Goal: Information Seeking & Learning: Check status

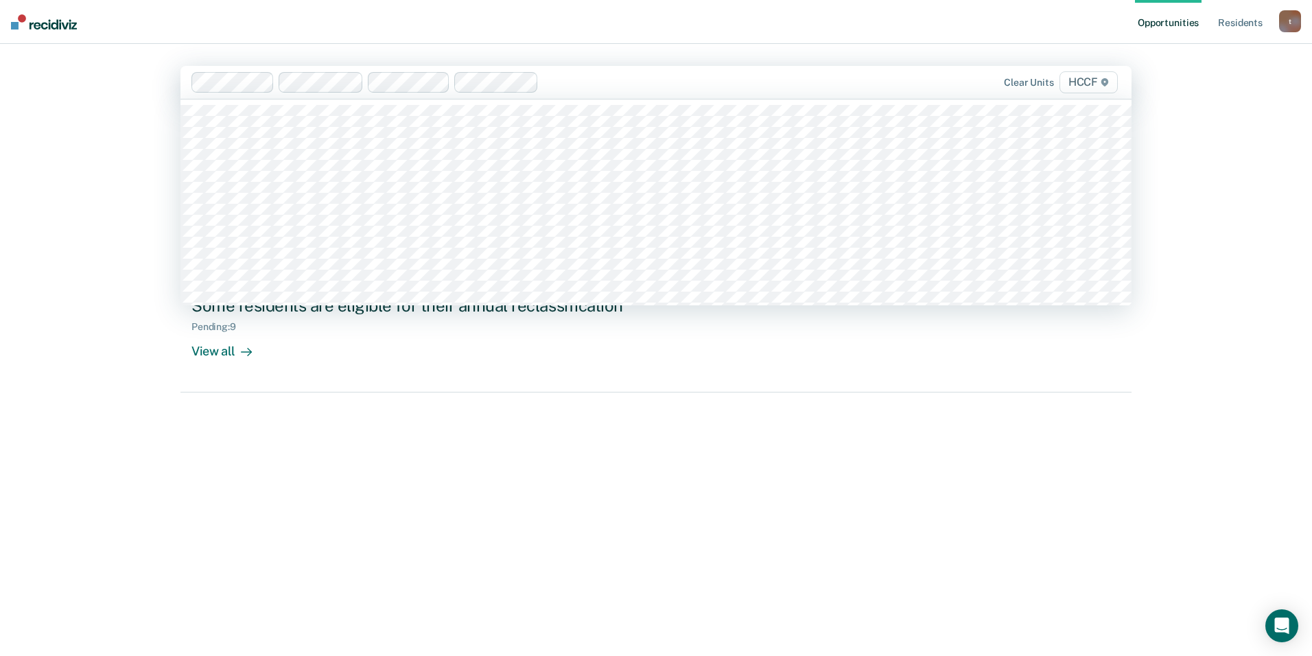
click at [715, 83] on div at bounding box center [692, 82] width 296 height 16
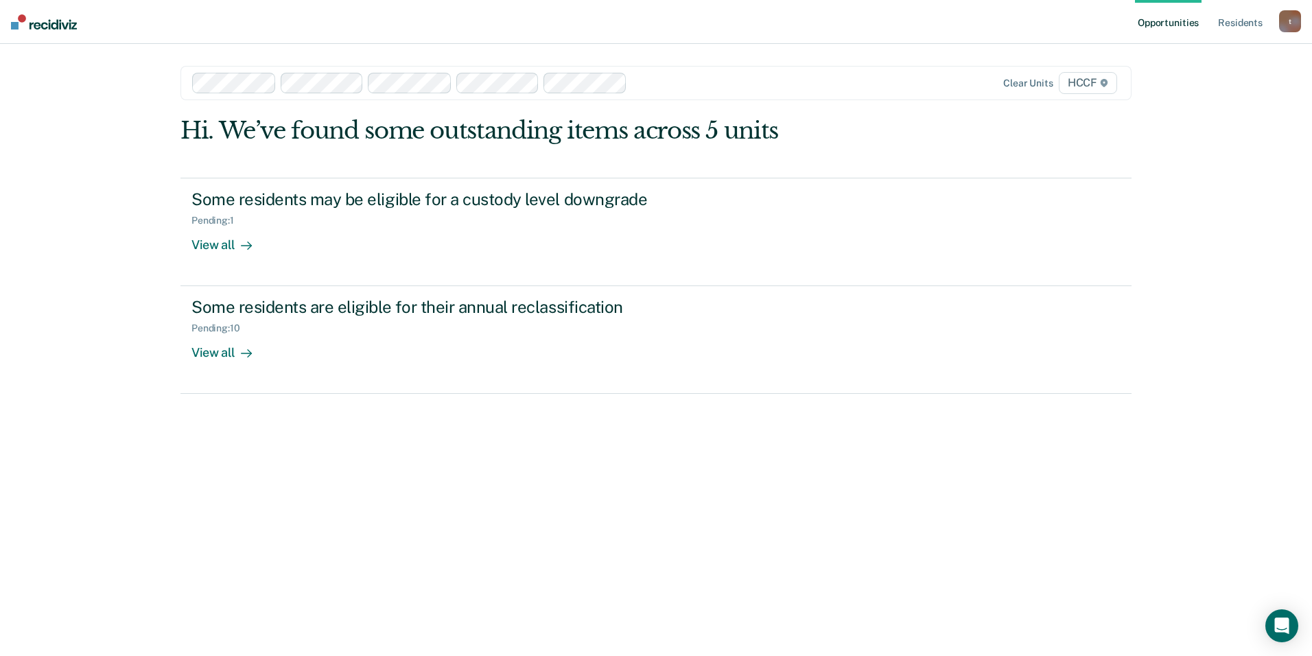
click at [640, 83] on div at bounding box center [736, 83] width 207 height 16
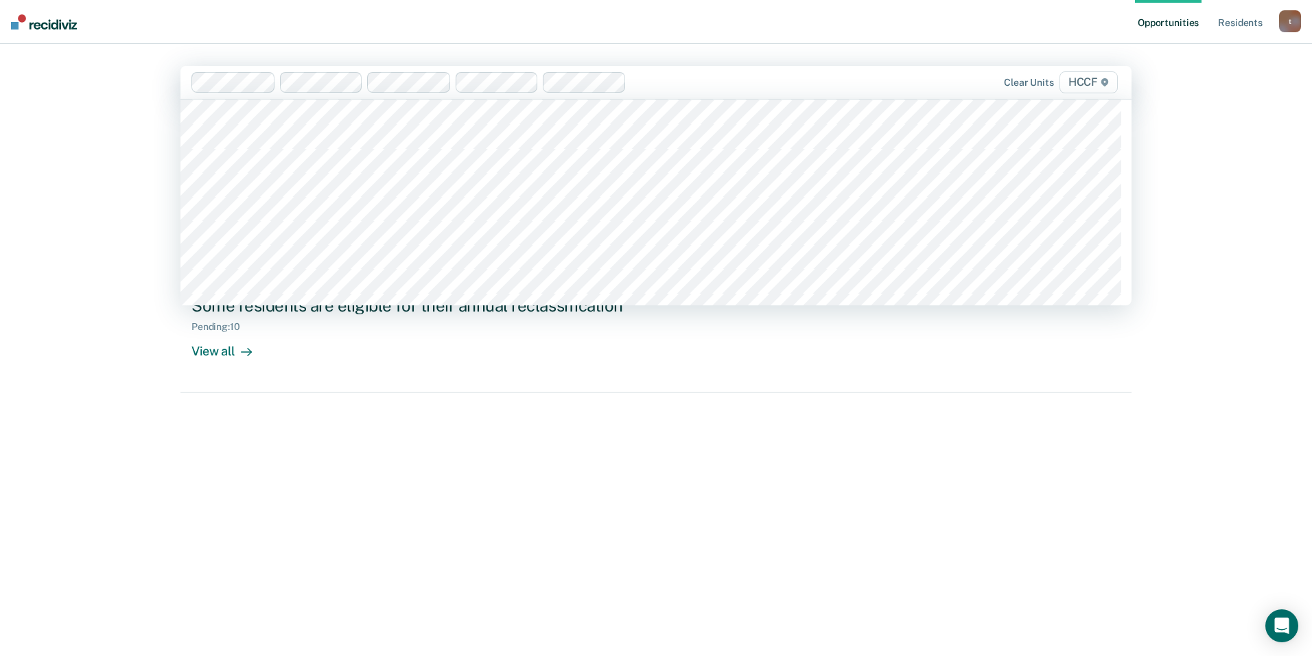
scroll to position [2470, 0]
click at [734, 82] on div at bounding box center [782, 82] width 118 height 16
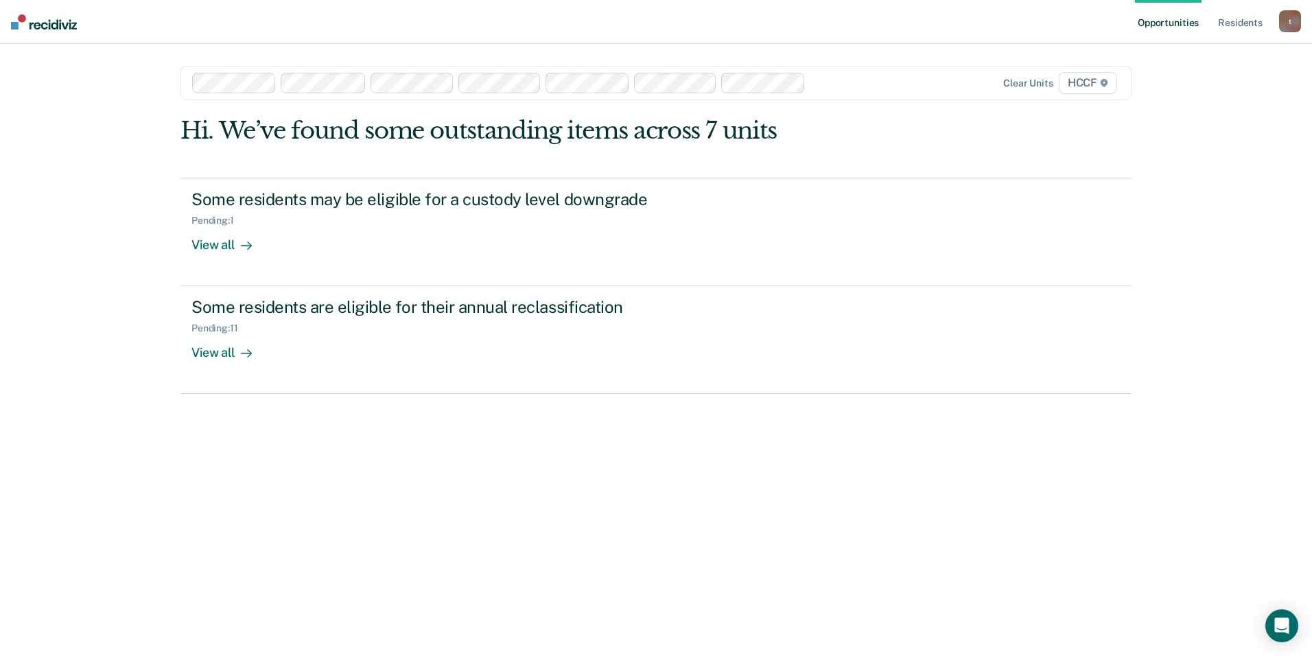
click at [811, 80] on input "text" at bounding box center [812, 82] width 3 height 13
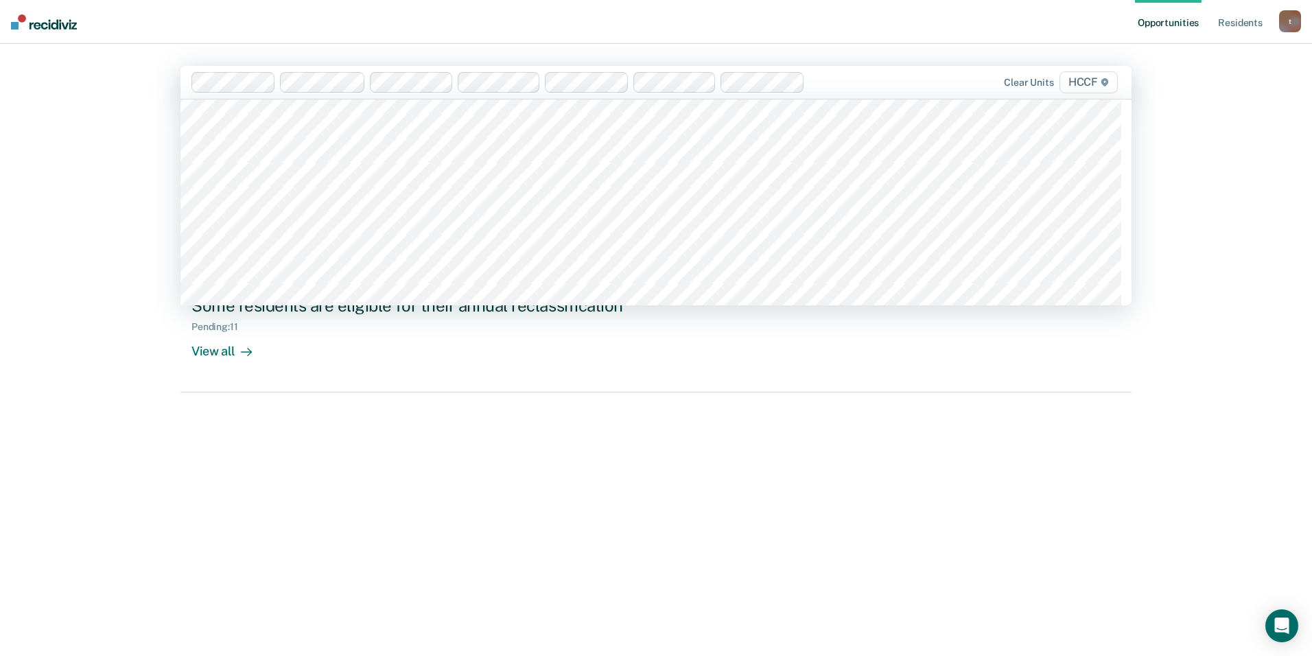
scroll to position [2402, 0]
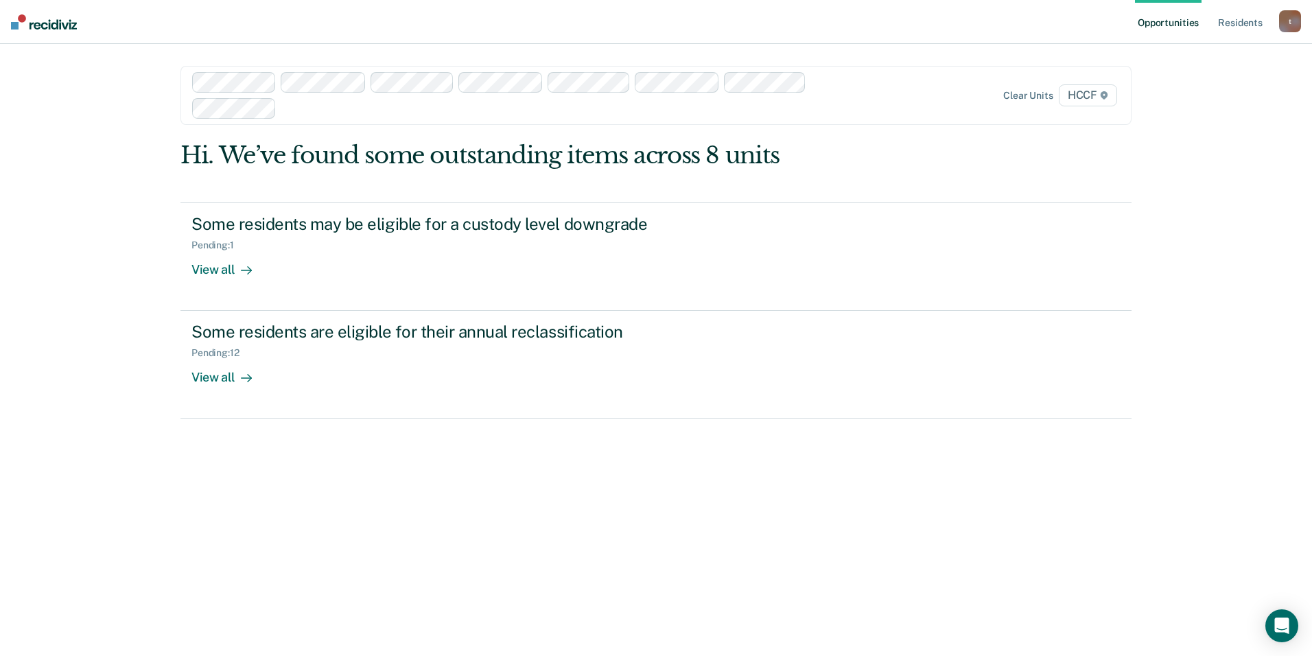
click at [807, 91] on div at bounding box center [516, 95] width 649 height 47
click at [812, 81] on div at bounding box center [516, 95] width 649 height 47
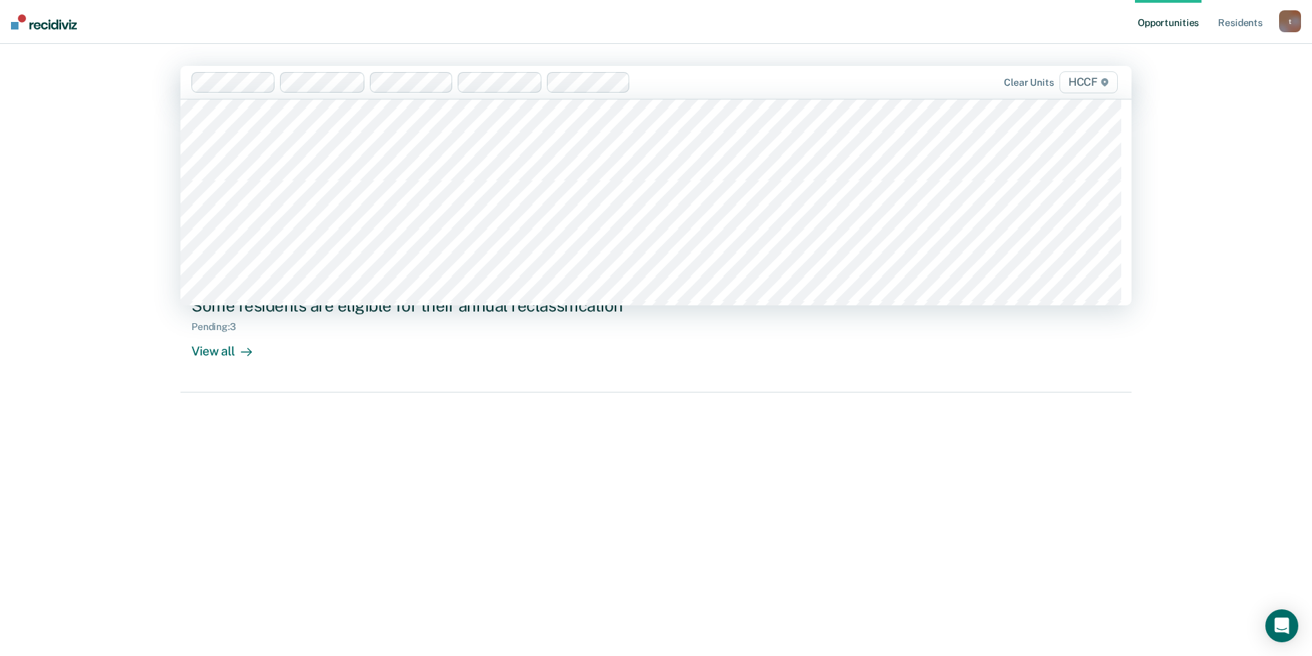
scroll to position [2333, 0]
